Goal: Task Accomplishment & Management: Complete application form

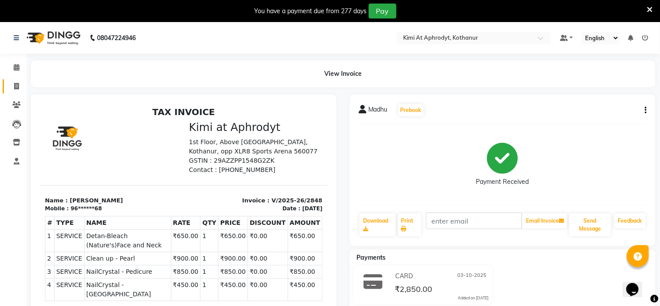
click at [16, 81] on link "Invoice" at bounding box center [13, 86] width 21 height 15
select select "service"
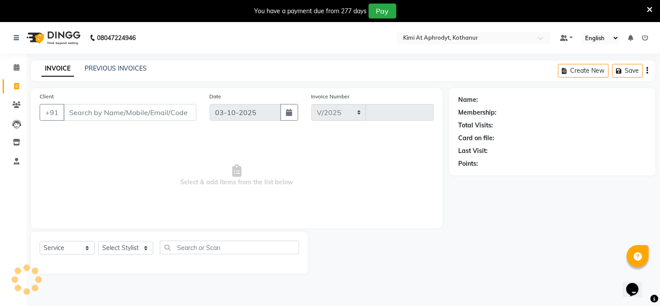
scroll to position [22, 0]
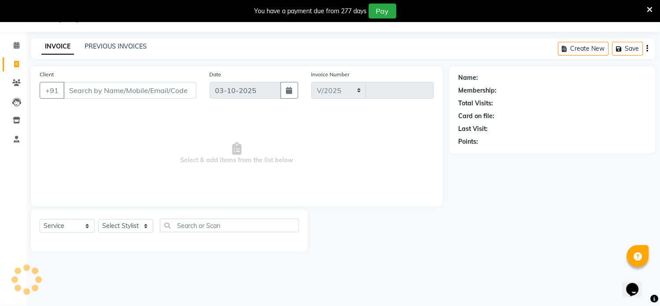
select select "7401"
type input "2849"
click at [95, 89] on input "Client" at bounding box center [129, 90] width 133 height 17
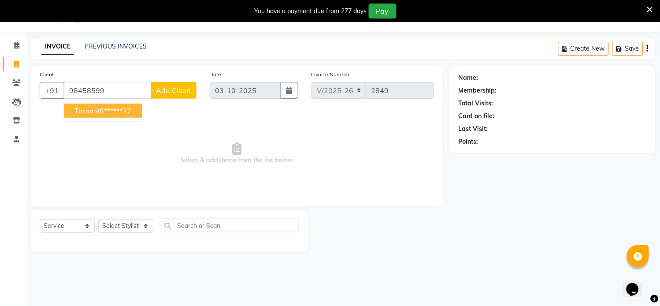
click at [114, 110] on ngb-highlight "98******37" at bounding box center [113, 110] width 36 height 9
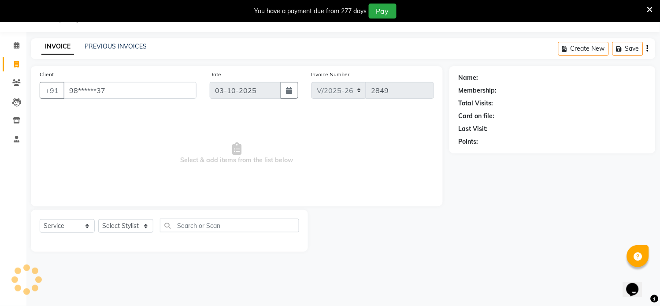
type input "98******37"
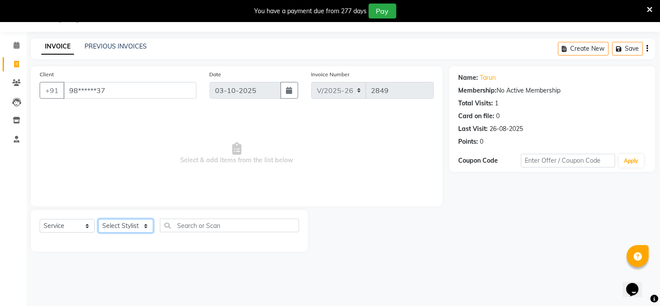
click at [108, 222] on select "Select Stylist [PERSON_NAME] Hriatpuii [PERSON_NAME] Kimi manager id [PERSON_NA…" at bounding box center [125, 226] width 55 height 14
select select "69729"
click at [98, 219] on select "Select Stylist [PERSON_NAME] Hriatpuii [PERSON_NAME] Kimi manager id [PERSON_NA…" at bounding box center [125, 226] width 55 height 14
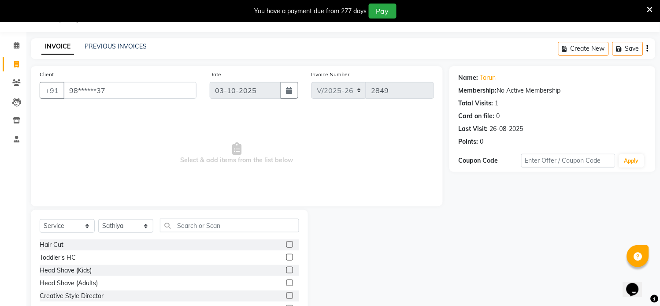
click at [286, 243] on label at bounding box center [289, 244] width 7 height 7
click at [286, 243] on input "checkbox" at bounding box center [289, 245] width 6 height 6
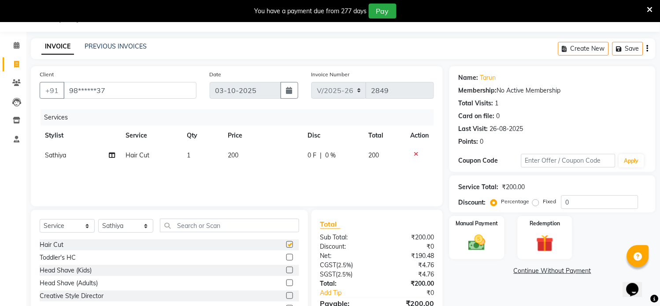
checkbox input "false"
click at [468, 247] on img at bounding box center [476, 242] width 29 height 21
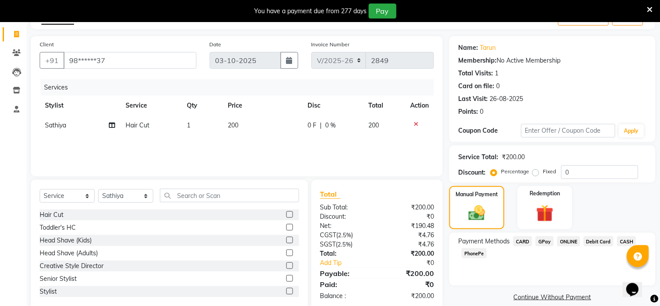
scroll to position [69, 0]
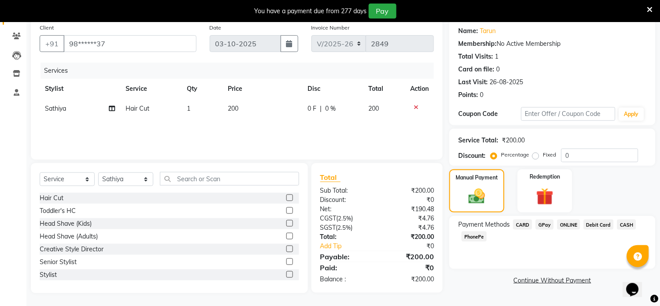
click at [546, 225] on span "GPay" at bounding box center [544, 224] width 18 height 10
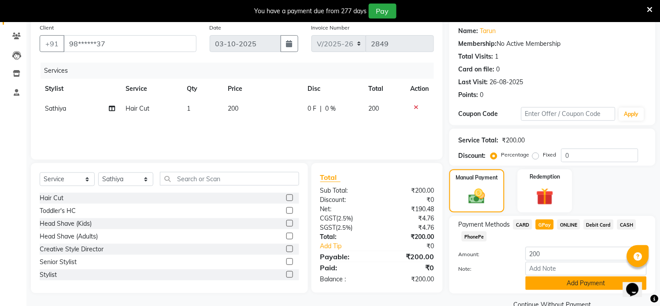
click at [560, 283] on button "Add Payment" at bounding box center [585, 283] width 121 height 14
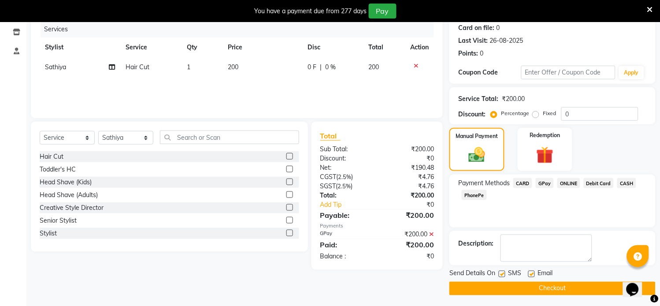
scroll to position [112, 0]
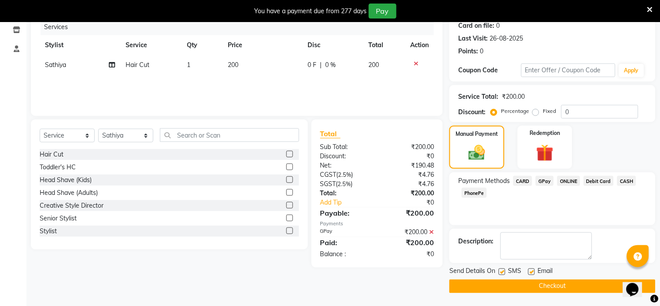
click at [557, 288] on button "Checkout" at bounding box center [552, 286] width 206 height 14
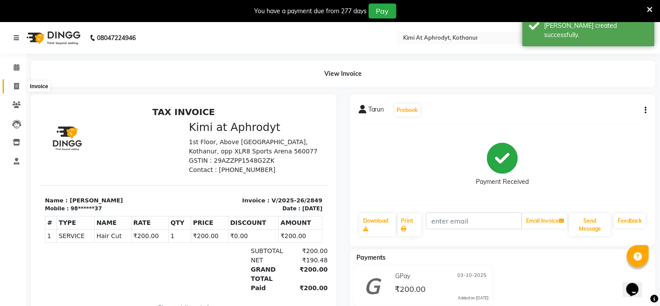
click at [19, 85] on span at bounding box center [16, 86] width 15 height 10
select select "service"
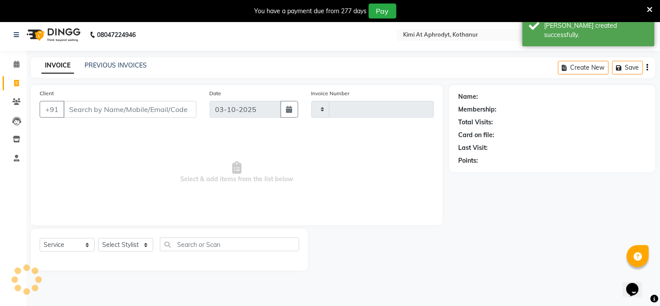
type input "2850"
select select "7401"
